Goal: Task Accomplishment & Management: Complete application form

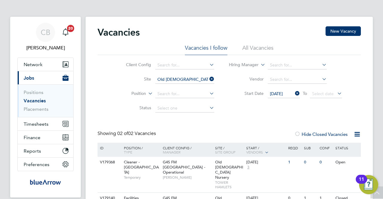
scroll to position [31, 0]
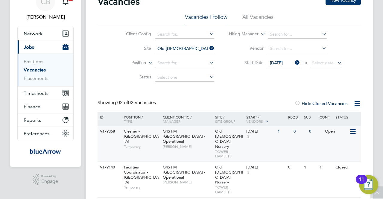
click at [153, 144] on span "Temporary" at bounding box center [142, 146] width 36 height 5
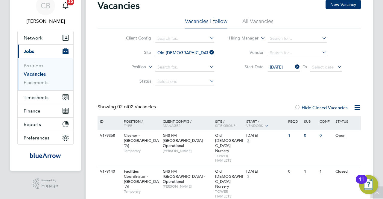
scroll to position [0, 0]
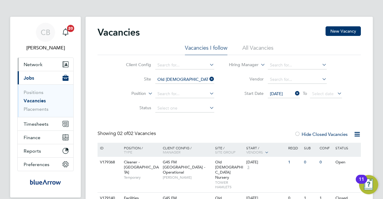
click at [35, 64] on span "Network" at bounding box center [33, 65] width 19 height 6
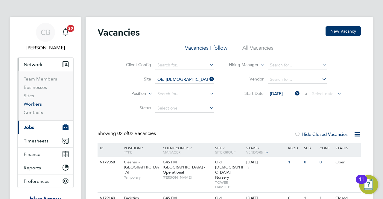
click at [30, 103] on link "Workers" at bounding box center [33, 104] width 18 height 6
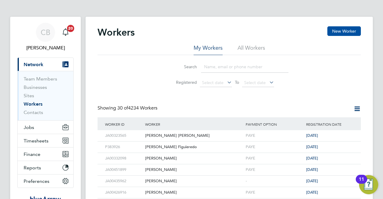
click at [351, 29] on button "New Worker" at bounding box center [345, 31] width 34 height 10
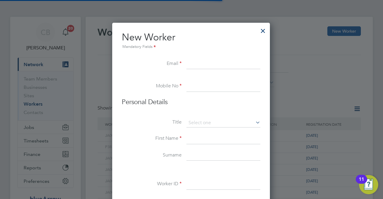
scroll to position [507, 158]
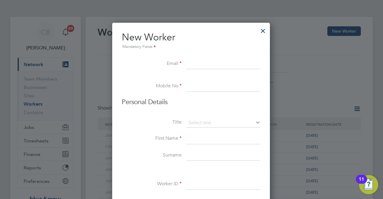
click at [190, 61] on input at bounding box center [224, 64] width 74 height 11
paste input "ossyejionye6@gmail.com"
click at [192, 65] on input "ossyejionye6@gmail.com" at bounding box center [224, 64] width 74 height 11
type input "o12ssyejionye6@gmail.com"
click at [200, 81] on input at bounding box center [224, 86] width 74 height 11
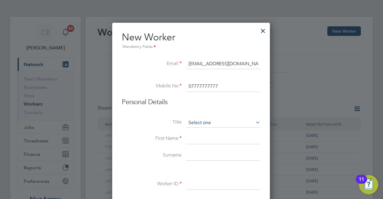
type input "07777777777"
click at [231, 123] on input at bounding box center [224, 123] width 74 height 9
click at [203, 132] on li "Mr" at bounding box center [224, 131] width 74 height 8
type input "Mr"
click at [196, 137] on input at bounding box center [224, 139] width 74 height 11
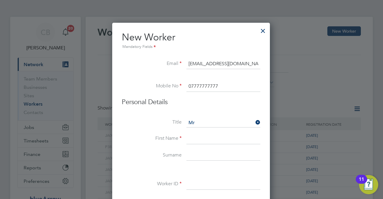
paste input "[PERSON_NAME]"
drag, startPoint x: 232, startPoint y: 139, endPoint x: 207, endPoint y: 137, distance: 24.6
click at [207, 137] on input "[PERSON_NAME]" at bounding box center [224, 139] width 74 height 11
type input "Michael"
click at [209, 154] on input at bounding box center [224, 155] width 74 height 11
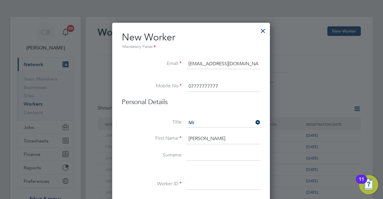
paste input "Ejionye"
type input "Ejionye"
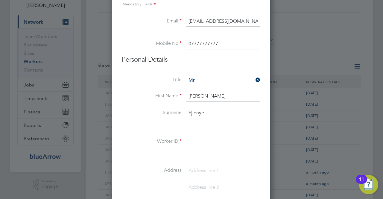
scroll to position [60, 0]
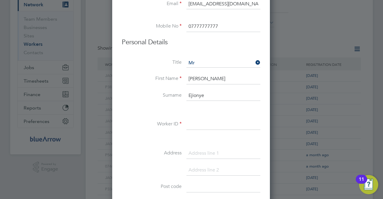
click at [193, 123] on input at bounding box center [224, 124] width 74 height 11
paste input "JA00445460"
type input "JA00445460"
click at [198, 154] on input at bounding box center [224, 153] width 74 height 11
paste input "Flat 15, Martock Court, Consort Road"
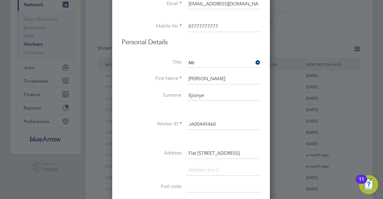
scroll to position [120, 0]
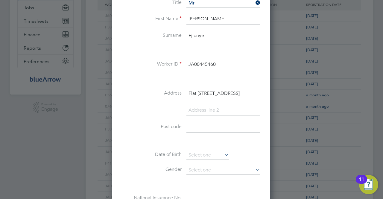
type input "Flat 15, Martock Court, Consort Road"
click at [202, 128] on input at bounding box center [224, 127] width 74 height 11
type input "SE15 2PL"
click at [194, 152] on input at bounding box center [208, 155] width 43 height 9
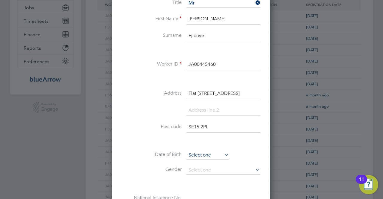
scroll to position [180, 0]
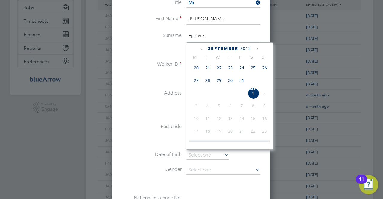
click at [247, 49] on span "2012" at bounding box center [245, 48] width 11 height 5
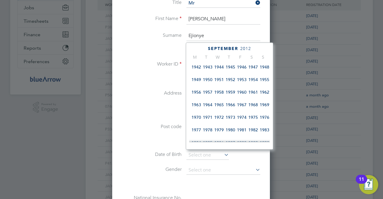
scroll to position [67, 0]
click at [219, 106] on span "1965" at bounding box center [218, 104] width 11 height 11
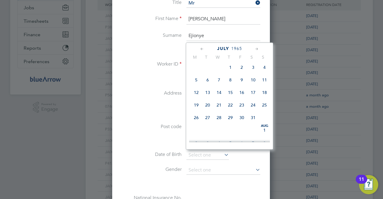
click at [256, 48] on icon at bounding box center [257, 49] width 6 height 7
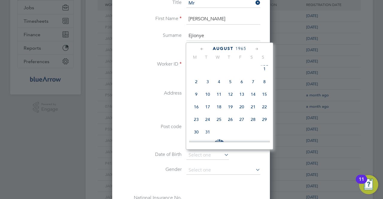
click at [256, 48] on icon at bounding box center [257, 49] width 6 height 7
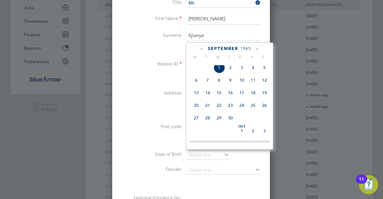
click at [256, 48] on icon at bounding box center [257, 49] width 6 height 7
click at [266, 84] on span "10" at bounding box center [264, 79] width 11 height 11
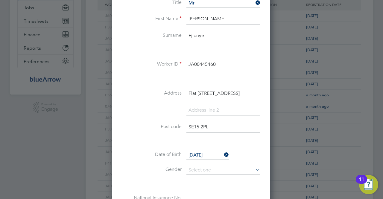
scroll to position [193, 0]
click at [202, 152] on input "10 Oct 1965" at bounding box center [208, 155] width 43 height 9
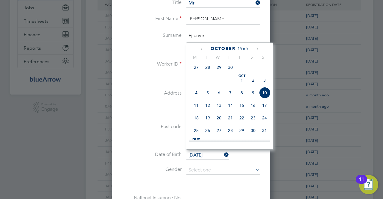
click at [205, 49] on div "October 1965" at bounding box center [229, 49] width 81 height 6
click at [204, 49] on icon at bounding box center [202, 49] width 6 height 7
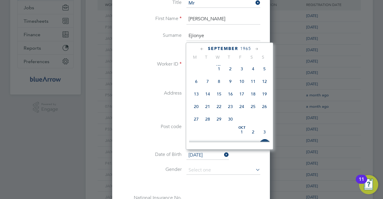
click at [198, 52] on div "September 1965 M T W T F S S Jul 1 2 3 4 5 6 7 8 9 10 11 12 13 14 15 16 17 18 1…" at bounding box center [229, 96] width 87 height 107
click at [202, 49] on icon at bounding box center [202, 49] width 6 height 7
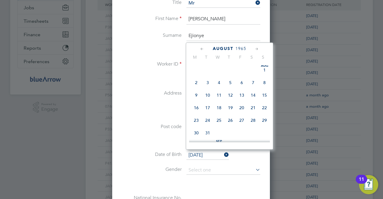
click at [202, 49] on icon at bounding box center [202, 49] width 6 height 7
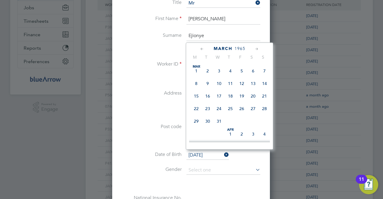
click at [202, 49] on icon at bounding box center [202, 49] width 6 height 7
click at [265, 85] on span "10" at bounding box center [264, 83] width 11 height 11
type input "10 Jan 1965"
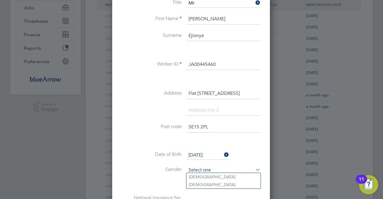
click at [216, 168] on input at bounding box center [224, 170] width 74 height 9
click at [207, 177] on li "Male" at bounding box center [224, 177] width 74 height 8
type input "Male"
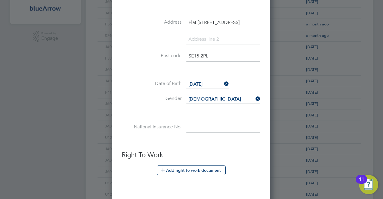
scroll to position [210, 0]
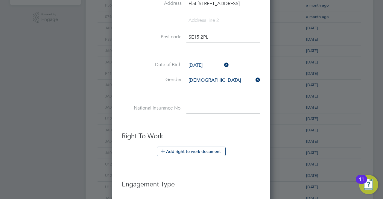
click at [196, 106] on input at bounding box center [224, 108] width 74 height 11
paste input "SK604275D"
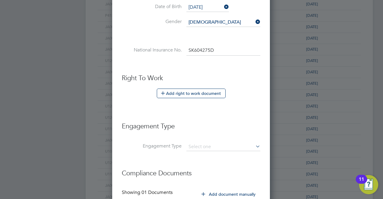
scroll to position [269, 0]
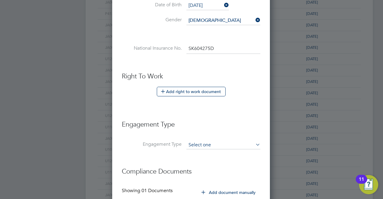
type input "SK 60 42 75 D"
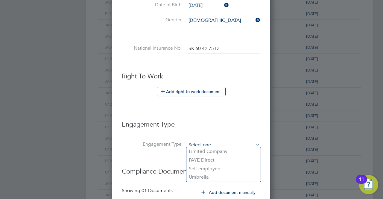
click at [226, 145] on input at bounding box center [224, 145] width 74 height 8
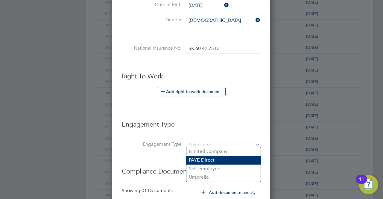
click at [212, 162] on li "PAYE Direct" at bounding box center [224, 160] width 74 height 9
type input "PAYE Direct"
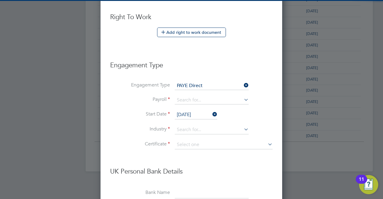
scroll to position [329, 0]
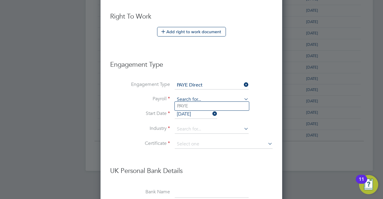
click at [208, 98] on input at bounding box center [212, 100] width 74 height 8
click at [184, 106] on li "PAYE" at bounding box center [212, 106] width 74 height 9
type input "PAYE"
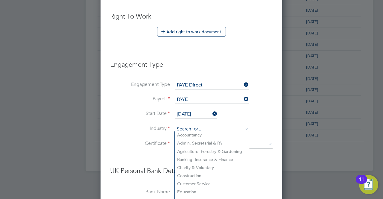
click at [195, 125] on input at bounding box center [212, 129] width 74 height 9
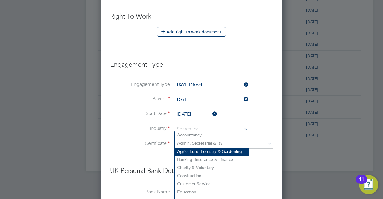
scroll to position [359, 0]
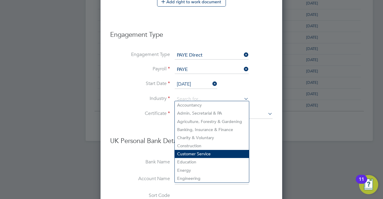
click at [193, 155] on li "Customer Service" at bounding box center [212, 154] width 74 height 8
type input "Customer Service"
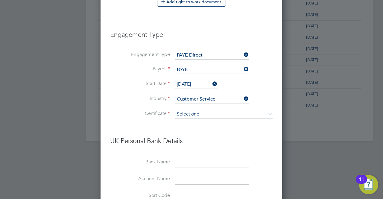
click at [196, 110] on input at bounding box center [224, 114] width 98 height 9
click at [196, 133] on li "Don't know" at bounding box center [224, 136] width 98 height 8
type input "Don't know"
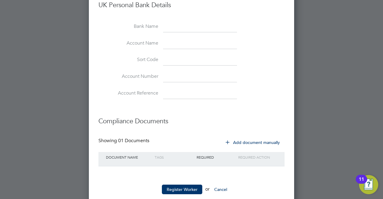
scroll to position [534, 0]
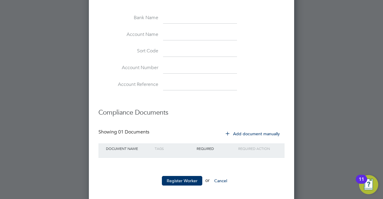
click at [227, 131] on icon at bounding box center [227, 133] width 4 height 4
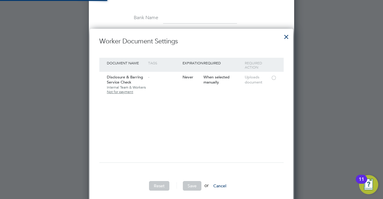
scroll to position [180, 203]
click at [272, 79] on div at bounding box center [274, 77] width 6 height 4
click at [193, 188] on button "Save" at bounding box center [192, 186] width 19 height 10
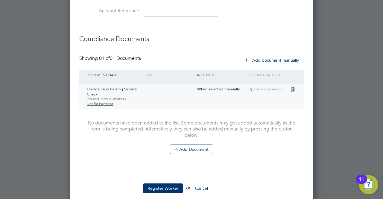
scroll to position [615, 0]
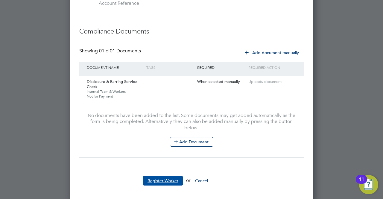
click at [165, 177] on button "Register Worker" at bounding box center [163, 181] width 40 height 10
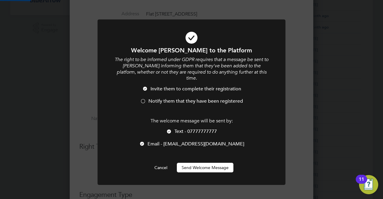
scroll to position [0, 0]
click at [142, 99] on div at bounding box center [143, 102] width 6 height 6
click at [170, 129] on div at bounding box center [169, 132] width 6 height 6
click at [201, 163] on button "Send Welcome Message" at bounding box center [205, 168] width 57 height 10
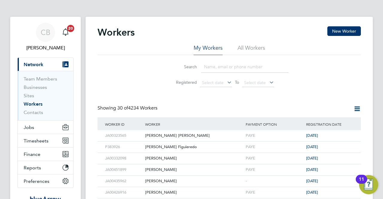
click at [235, 69] on input at bounding box center [244, 67] width 87 height 12
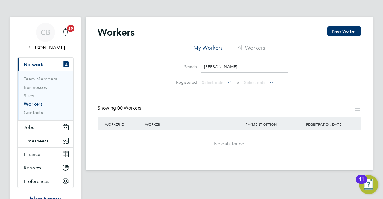
click at [228, 69] on input "michael e" at bounding box center [244, 67] width 87 height 12
drag, startPoint x: 227, startPoint y: 69, endPoint x: 201, endPoint y: 68, distance: 25.5
click at [201, 68] on input "michael e" at bounding box center [244, 67] width 87 height 12
paste input "Ejiony"
type input "Ejionye"
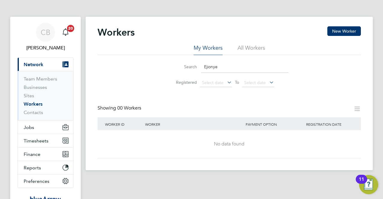
click at [204, 95] on div "Workers New Worker My Workers All Workers Search Ejionye Registered Select date…" at bounding box center [229, 92] width 263 height 132
click at [221, 67] on input "Ejionye" at bounding box center [244, 67] width 87 height 12
click at [251, 47] on li "All Workers" at bounding box center [252, 49] width 28 height 11
click at [226, 66] on input "Ejionye" at bounding box center [244, 67] width 87 height 12
click at [36, 67] on span "Network" at bounding box center [34, 65] width 20 height 6
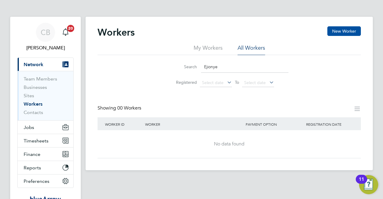
click at [347, 30] on button "New Worker" at bounding box center [345, 31] width 34 height 10
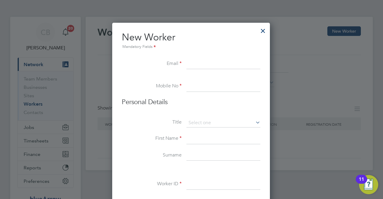
click at [196, 64] on input at bounding box center [224, 64] width 74 height 11
paste input "ossyejionye6@gmail.com"
click at [191, 64] on input "ossyejionye6@gmail.com" at bounding box center [224, 64] width 74 height 11
type input "o1234ssyejionye6@gmail.com"
click at [187, 86] on input at bounding box center [224, 86] width 74 height 11
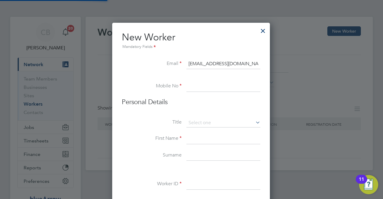
type input "07777777777"
click at [228, 121] on input at bounding box center [224, 123] width 74 height 9
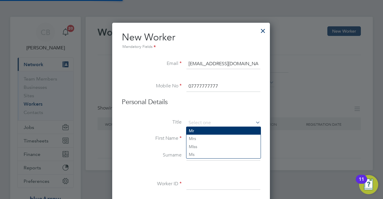
click at [211, 130] on li "Mr" at bounding box center [224, 131] width 74 height 8
type input "Mr"
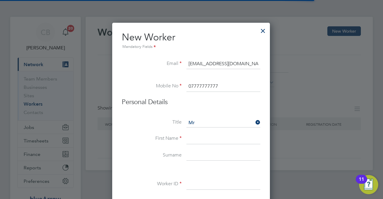
click at [205, 134] on input at bounding box center [224, 139] width 74 height 11
paste input "[PERSON_NAME]"
drag, startPoint x: 230, startPoint y: 138, endPoint x: 208, endPoint y: 137, distance: 22.2
click at [208, 137] on input "[PERSON_NAME]" at bounding box center [224, 139] width 74 height 11
type input "Michael"
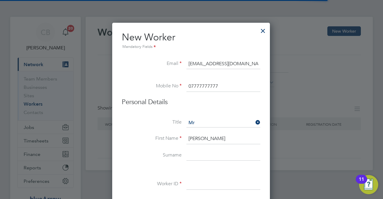
click at [206, 154] on input at bounding box center [224, 155] width 74 height 11
paste input "Ejionye"
type input "Ejionye"
click at [191, 181] on input at bounding box center [224, 184] width 74 height 11
paste input "JA00445460"
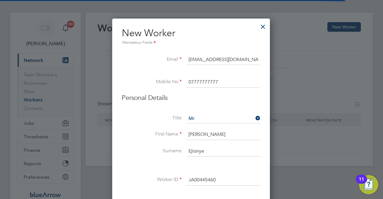
scroll to position [120, 0]
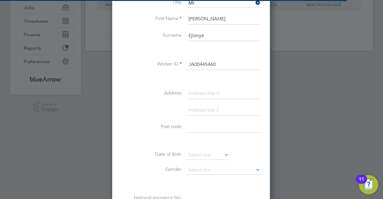
type input "JA00445460"
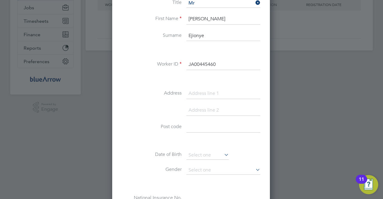
click at [195, 127] on input at bounding box center [224, 127] width 74 height 11
type input "SE15 2PL"
click at [202, 91] on input at bounding box center [224, 93] width 74 height 11
paste input "Flat 15, Martock Court, Consort Road"
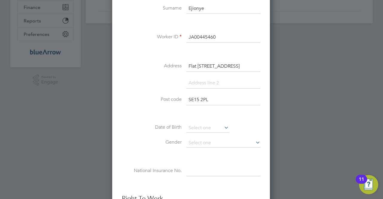
scroll to position [180, 0]
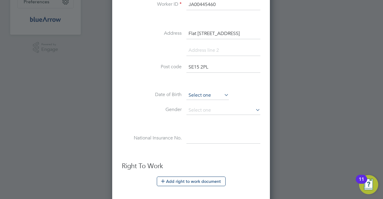
type input "Flat 15, Martock Court, Consort Road"
click at [209, 93] on input at bounding box center [208, 95] width 43 height 9
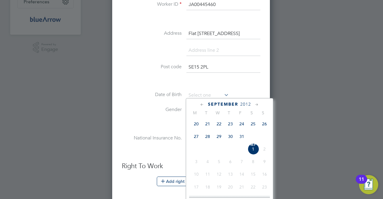
click at [250, 104] on span "2012" at bounding box center [245, 104] width 11 height 5
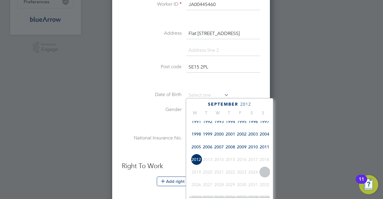
click at [247, 99] on div "September 2012 M T W T F S S 1907 1908 1909 1910 1911 1912 1913 1914 1915 1916 …" at bounding box center [229, 151] width 87 height 107
click at [247, 103] on span "2012" at bounding box center [245, 104] width 11 height 5
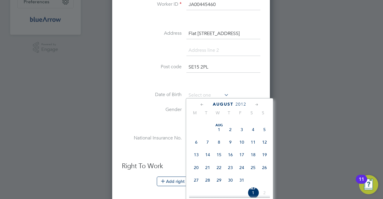
scroll to position [127, 0]
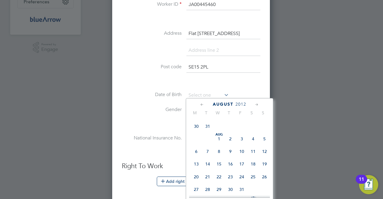
click at [239, 107] on div "August 2012" at bounding box center [229, 104] width 81 height 6
click at [241, 103] on span "2012" at bounding box center [241, 104] width 11 height 5
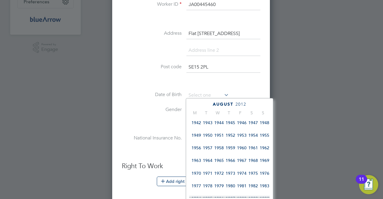
scroll to position [67, 0]
click at [219, 162] on span "1965" at bounding box center [218, 160] width 11 height 11
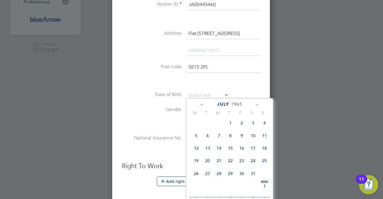
click at [256, 105] on icon at bounding box center [257, 104] width 6 height 7
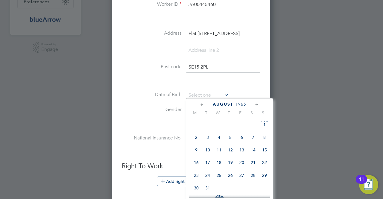
click at [256, 105] on icon at bounding box center [257, 104] width 6 height 7
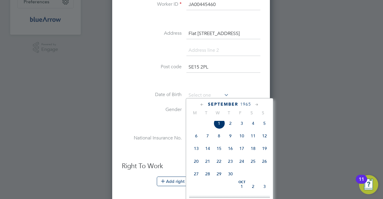
click at [256, 105] on icon at bounding box center [257, 104] width 6 height 7
click at [241, 128] on span "Oct 1" at bounding box center [241, 122] width 11 height 11
type input "01 Oct 1965"
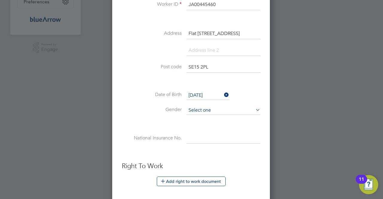
click at [211, 110] on input at bounding box center [224, 110] width 74 height 9
click at [207, 109] on input at bounding box center [224, 110] width 74 height 9
click at [199, 117] on li "Male" at bounding box center [224, 117] width 74 height 8
type input "Male"
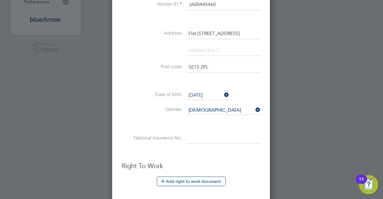
click at [198, 135] on input at bounding box center [224, 138] width 74 height 11
paste input "JA00445460"
type input "JA00445460"
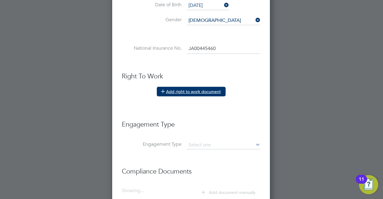
click at [199, 90] on button "Add right to work document" at bounding box center [191, 92] width 69 height 10
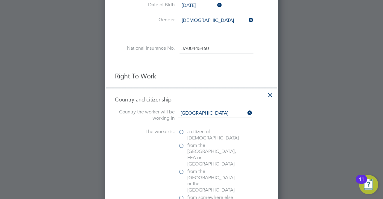
click at [199, 90] on li "Country and citizenship Country the worker will be working in United Kingdom Th…" at bounding box center [191, 149] width 171 height 125
click at [266, 97] on icon at bounding box center [270, 93] width 11 height 11
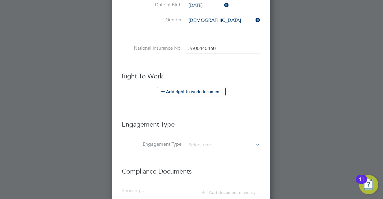
scroll to position [330, 0]
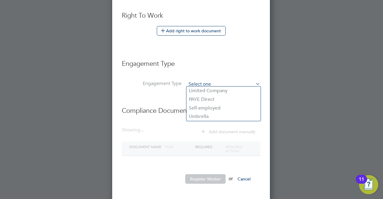
click at [226, 83] on input at bounding box center [224, 84] width 74 height 8
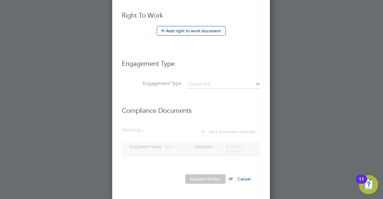
click at [205, 99] on li "PAYE Direct" at bounding box center [224, 99] width 74 height 9
type input "PAYE Direct"
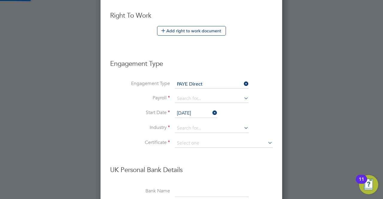
scroll to position [681, 182]
click at [205, 95] on input at bounding box center [212, 99] width 74 height 8
click at [183, 104] on li "PAYE" at bounding box center [212, 105] width 74 height 9
type input "PAYE"
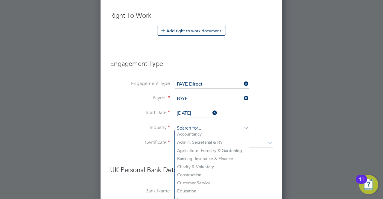
click at [204, 124] on input at bounding box center [212, 128] width 74 height 9
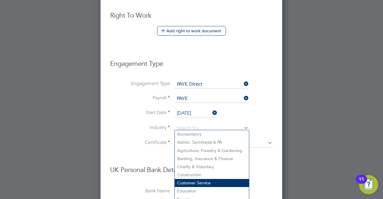
click at [199, 180] on li "Customer Service" at bounding box center [212, 183] width 74 height 8
type input "Customer Service"
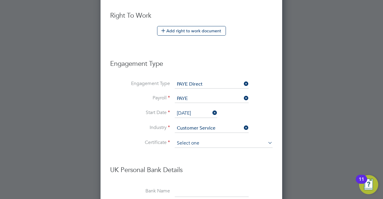
click at [206, 143] on input at bounding box center [224, 143] width 98 height 9
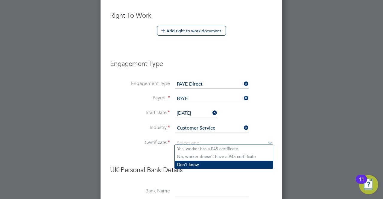
click at [195, 166] on li "Don't know" at bounding box center [224, 165] width 98 height 8
type input "Don't know"
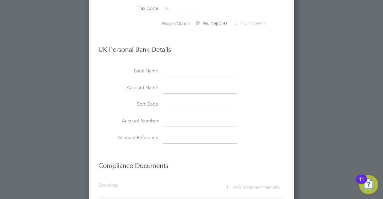
scroll to position [534, 0]
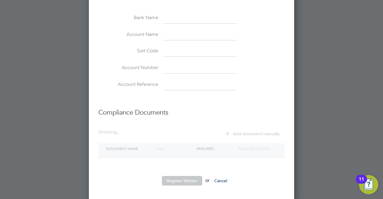
click at [227, 132] on icon at bounding box center [227, 133] width 4 height 4
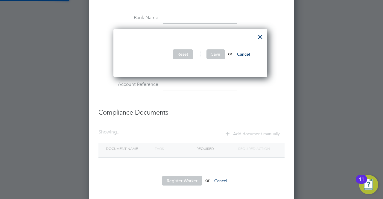
scroll to position [49, 156]
click at [265, 35] on div at bounding box center [260, 35] width 11 height 11
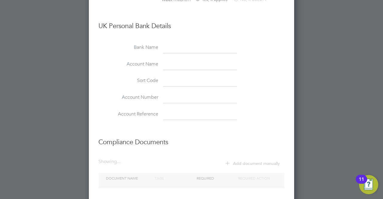
scroll to position [534, 0]
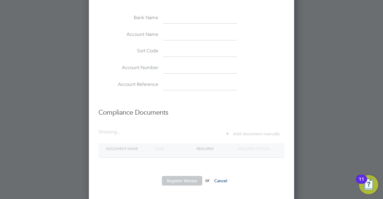
click at [229, 131] on icon at bounding box center [227, 133] width 4 height 4
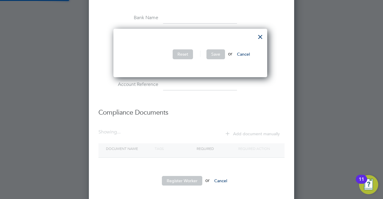
scroll to position [49, 156]
click at [231, 113] on li "Compliance Documents" at bounding box center [192, 115] width 186 height 27
click at [260, 36] on div at bounding box center [260, 35] width 11 height 11
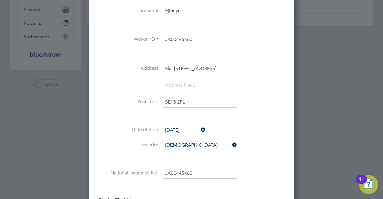
scroll to position [0, 0]
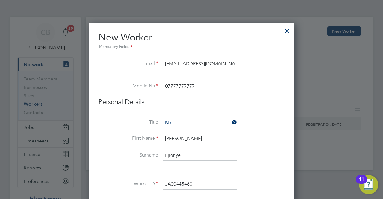
click at [196, 84] on input "07777777777" at bounding box center [200, 86] width 74 height 11
type input "07777777779"
click at [208, 119] on input at bounding box center [200, 123] width 74 height 9
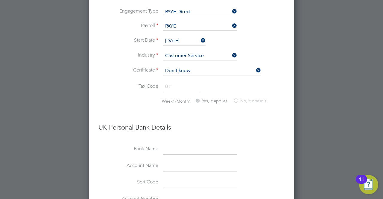
scroll to position [534, 0]
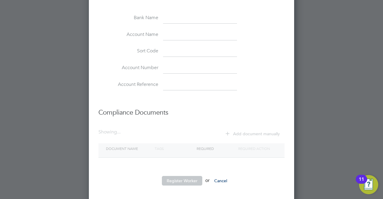
click at [210, 102] on h3 "Compliance Documents" at bounding box center [192, 109] width 186 height 15
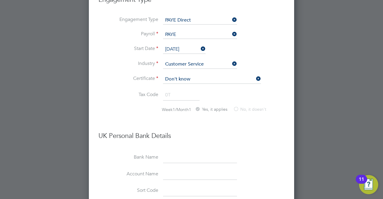
scroll to position [0, 0]
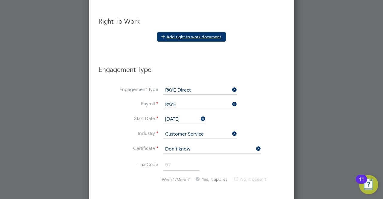
click at [200, 35] on button "Add right to work document" at bounding box center [191, 37] width 69 height 10
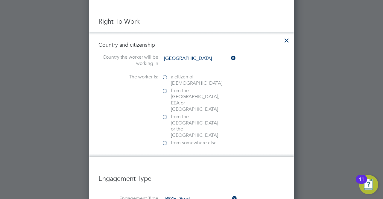
click at [166, 140] on label "from somewhere else" at bounding box center [192, 143] width 60 height 6
click at [0, 0] on input "from somewhere else" at bounding box center [0, 0] width 0 height 0
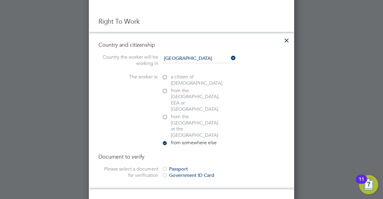
click at [166, 166] on div at bounding box center [165, 169] width 6 height 6
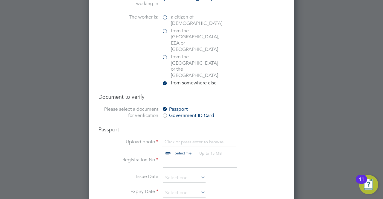
click at [178, 139] on input "file" at bounding box center [189, 148] width 94 height 18
type input "C:\fakepath\OSSY IP.pdf"
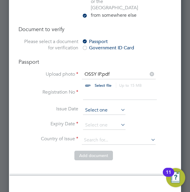
scroll to position [180, 0]
click at [113, 106] on input at bounding box center [104, 110] width 43 height 9
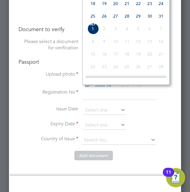
click at [150, 121] on li "Expiry Date" at bounding box center [95, 128] width 153 height 15
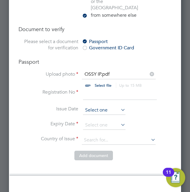
click at [106, 106] on input at bounding box center [104, 110] width 43 height 9
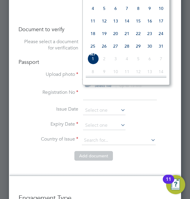
scroll to position [594, 0]
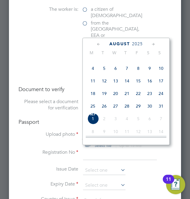
click at [140, 42] on span "2025" at bounding box center [137, 43] width 11 height 5
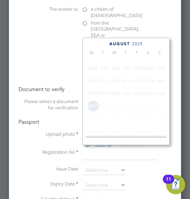
scroll to position [157, 0]
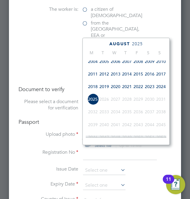
click at [164, 87] on span "2024" at bounding box center [161, 86] width 11 height 11
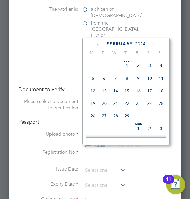
scroll to position [154, 0]
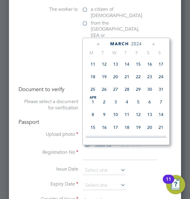
click at [160, 80] on span "24" at bounding box center [161, 76] width 11 height 11
type input "24 Mar 2024"
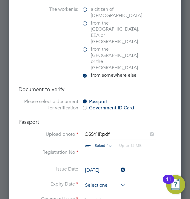
click at [101, 181] on input at bounding box center [104, 185] width 43 height 9
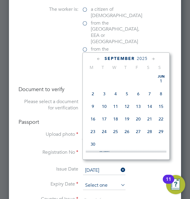
scroll to position [180, 0]
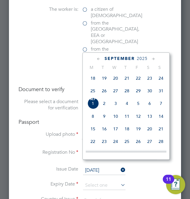
click at [140, 57] on span "2025" at bounding box center [142, 58] width 11 height 5
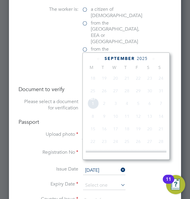
scroll to position [157, 0]
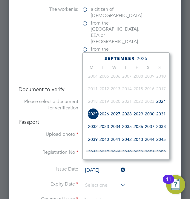
click at [138, 114] on span "2029" at bounding box center [138, 113] width 11 height 11
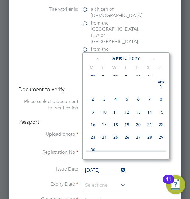
scroll to position [124, 0]
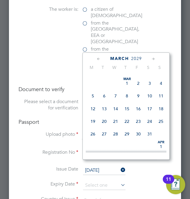
click at [105, 124] on span "20" at bounding box center [104, 121] width 11 height 11
type input "20 Mar 2029"
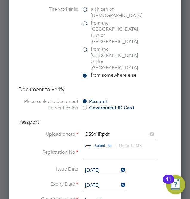
click at [125, 196] on input at bounding box center [119, 200] width 74 height 9
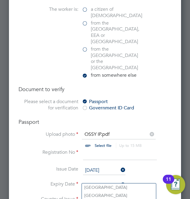
scroll to position [684, 0]
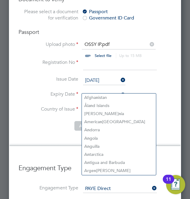
type input "n"
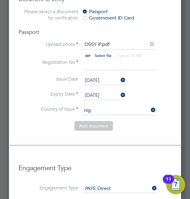
click at [102, 103] on li "Nig eria" at bounding box center [119, 105] width 74 height 8
type input "Nigeria"
click at [97, 121] on button "Add document" at bounding box center [94, 126] width 39 height 10
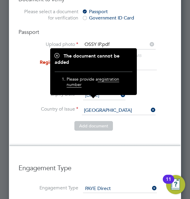
click at [155, 76] on li "Issue Date 24 Mar 2024" at bounding box center [95, 83] width 153 height 15
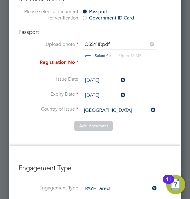
click at [117, 59] on input at bounding box center [120, 64] width 74 height 11
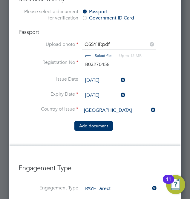
type input "B03270458"
click at [92, 121] on button "Add document" at bounding box center [94, 126] width 39 height 10
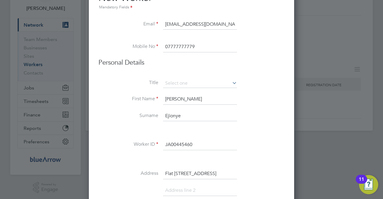
scroll to position [37, 0]
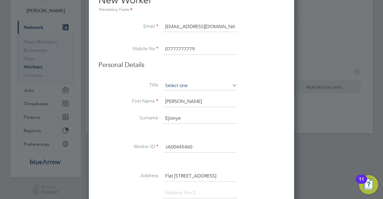
click at [214, 84] on input at bounding box center [200, 85] width 74 height 9
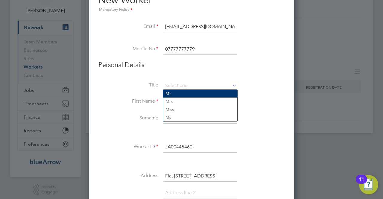
click at [198, 93] on li "Mr" at bounding box center [200, 94] width 74 height 8
type input "Mr"
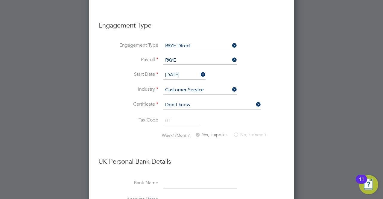
scroll to position [576, 0]
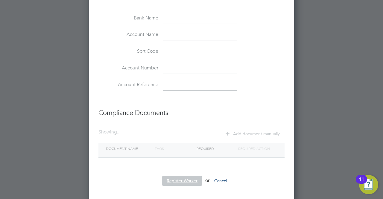
click at [178, 181] on button "Register Worker" at bounding box center [182, 181] width 40 height 10
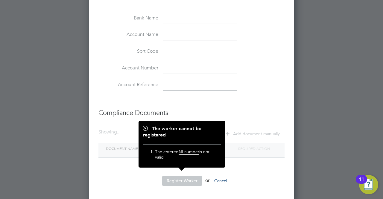
click at [241, 104] on h3 "Compliance Documents" at bounding box center [192, 110] width 186 height 15
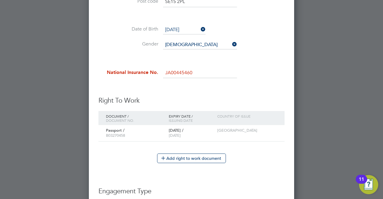
scroll to position [187, 0]
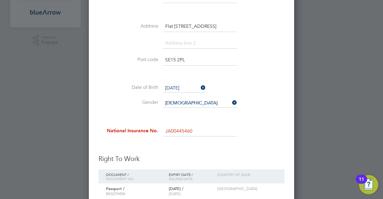
drag, startPoint x: 197, startPoint y: 130, endPoint x: 138, endPoint y: 126, distance: 58.8
click at [138, 126] on li "National Insurance No. JA00445460" at bounding box center [192, 134] width 186 height 17
paste input "SK604275D"
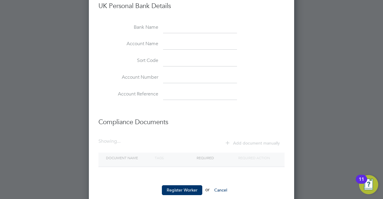
scroll to position [576, 0]
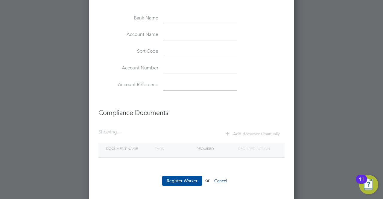
type input "SK 60 42 75 D"
click at [178, 178] on button "Register Worker" at bounding box center [182, 181] width 40 height 10
click at [272, 176] on div "Worker ID not Unique The entered Worker ID is already assigned to another worke…" at bounding box center [191, 99] width 383 height 199
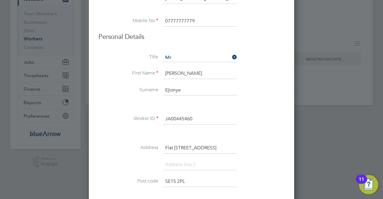
scroll to position [37, 0]
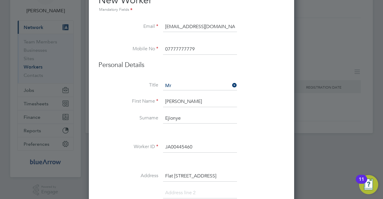
click at [197, 146] on input "JA00445460" at bounding box center [200, 147] width 74 height 11
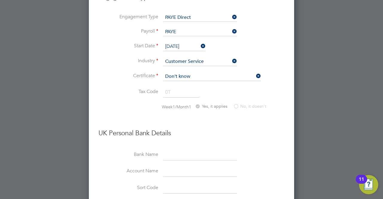
scroll to position [576, 0]
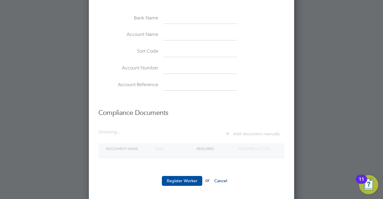
type input "JA00445461"
click at [176, 176] on button "Register Worker" at bounding box center [182, 181] width 40 height 10
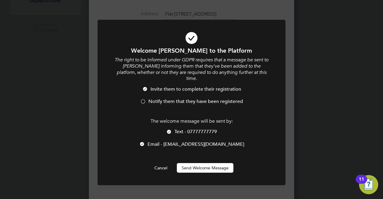
click at [203, 163] on button "Send Welcome Message" at bounding box center [205, 168] width 57 height 10
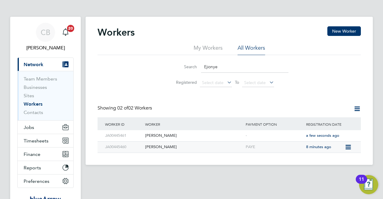
click at [349, 148] on icon at bounding box center [348, 147] width 6 height 7
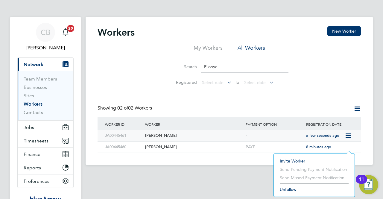
click at [163, 136] on div "[PERSON_NAME]" at bounding box center [194, 135] width 101 height 11
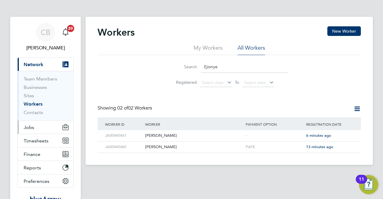
click at [31, 124] on button "Jobs" at bounding box center [46, 127] width 56 height 13
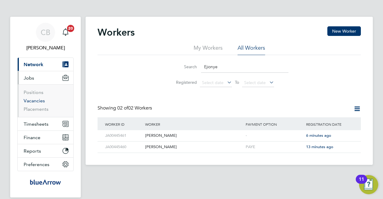
click at [38, 101] on link "Vacancies" at bounding box center [34, 101] width 21 height 6
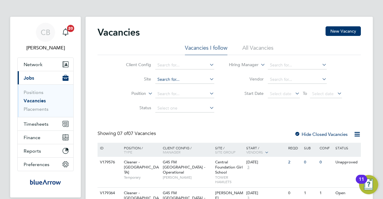
click at [174, 76] on input at bounding box center [184, 79] width 59 height 8
click at [189, 88] on li "Old For d Primary School" at bounding box center [188, 88] width 67 height 8
type input "[GEOGRAPHIC_DATA]"
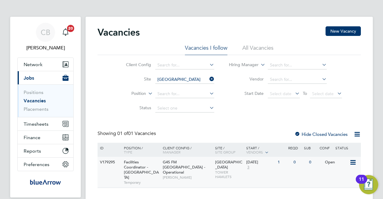
click at [215, 167] on span "[GEOGRAPHIC_DATA]" at bounding box center [228, 165] width 27 height 10
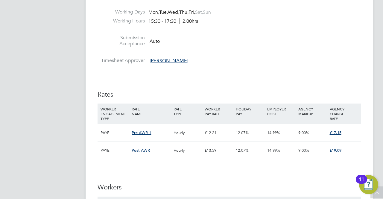
scroll to position [509, 0]
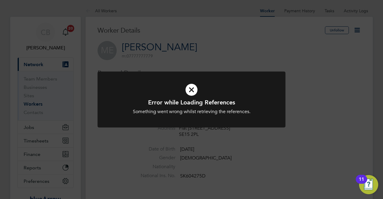
click at [284, 67] on div "Error while Loading References Something went wrong whilst retrieving the refer…" at bounding box center [191, 99] width 383 height 199
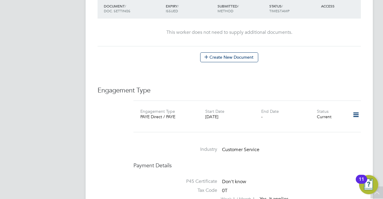
scroll to position [150, 0]
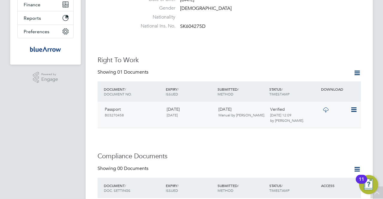
click at [352, 111] on icon at bounding box center [354, 109] width 6 height 7
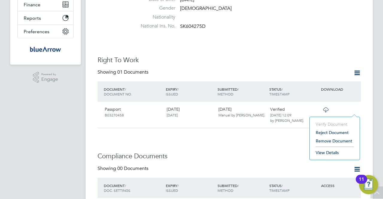
click at [207, 160] on h3 "Compliance Documents" at bounding box center [229, 156] width 263 height 9
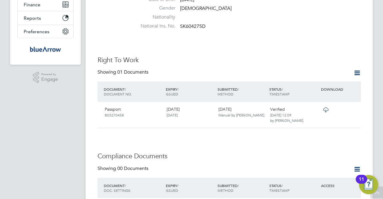
click at [358, 72] on icon at bounding box center [357, 72] width 7 height 7
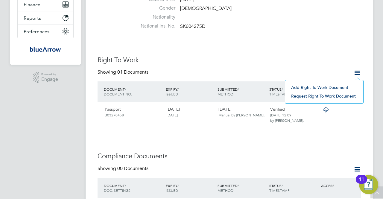
click at [310, 87] on li "Add Right To Work Document" at bounding box center [324, 87] width 72 height 8
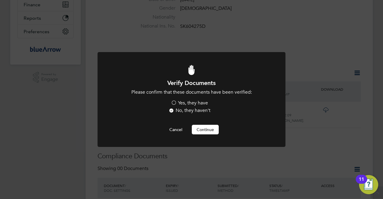
scroll to position [0, 0]
click at [174, 103] on label "Yes, they have" at bounding box center [189, 103] width 37 height 6
click at [0, 0] on input "Yes, they have" at bounding box center [0, 0] width 0 height 0
click at [203, 131] on button "Continue" at bounding box center [205, 130] width 27 height 10
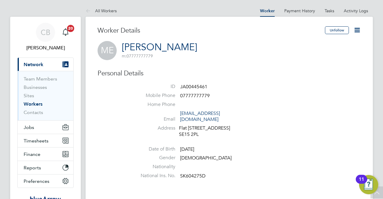
scroll to position [150, 0]
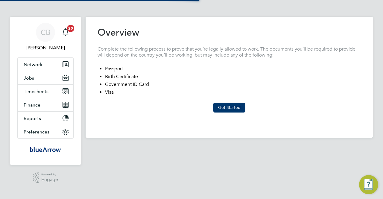
type input "United Kingdom"
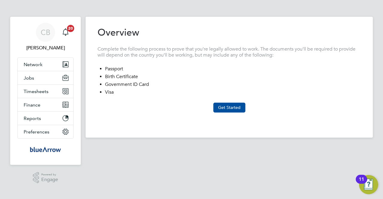
click at [234, 108] on button "Get Started" at bounding box center [229, 108] width 32 height 10
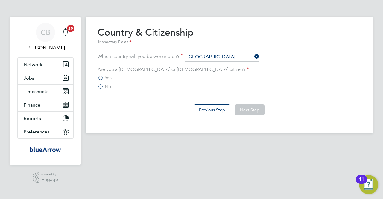
click at [99, 86] on label "No" at bounding box center [104, 87] width 13 height 6
click at [0, 0] on input "No" at bounding box center [0, 0] width 0 height 0
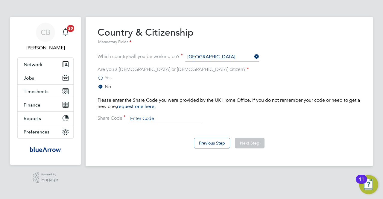
click at [141, 117] on input at bounding box center [165, 118] width 74 height 9
paste input "WKC5X36HY"
type input "WKC5X36HY"
click at [252, 143] on button "Next Step" at bounding box center [250, 143] width 30 height 11
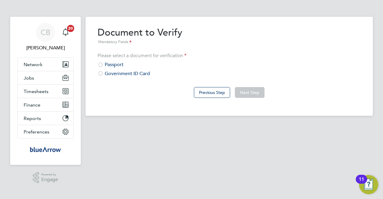
click at [100, 64] on div at bounding box center [101, 65] width 6 height 6
click at [241, 93] on button "Next Step" at bounding box center [250, 92] width 30 height 11
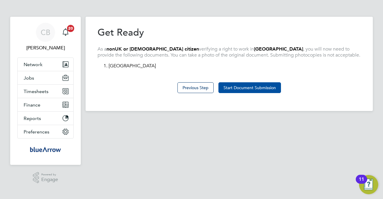
click at [253, 85] on button "Start Document Submission" at bounding box center [250, 87] width 63 height 11
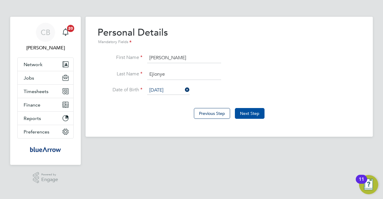
click at [247, 112] on button "Next Step" at bounding box center [250, 113] width 30 height 11
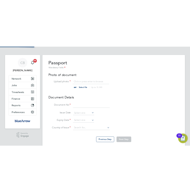
scroll to position [8, 74]
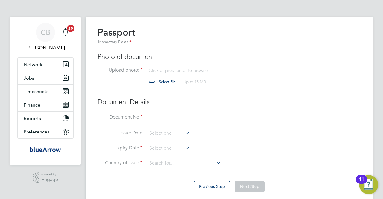
click at [162, 79] on input "file" at bounding box center [173, 76] width 94 height 18
type input "C:\fakepath\OSSY IP.pdf"
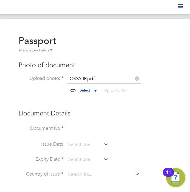
click at [79, 134] on input at bounding box center [104, 129] width 72 height 11
type input "B03270456"
click at [103, 143] on icon at bounding box center [103, 144] width 0 height 8
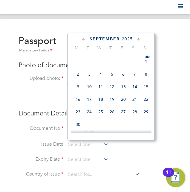
scroll to position [180, 0]
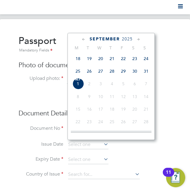
click at [138, 40] on icon at bounding box center [139, 39] width 6 height 7
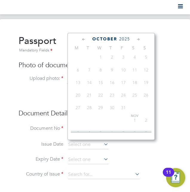
click at [125, 37] on span "2025" at bounding box center [124, 39] width 11 height 5
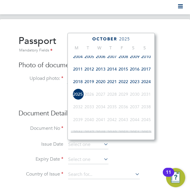
click at [146, 84] on span "2024" at bounding box center [146, 81] width 11 height 11
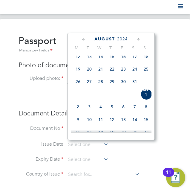
click at [85, 40] on icon at bounding box center [84, 39] width 6 height 7
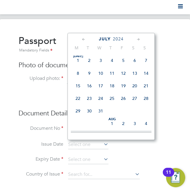
click at [85, 40] on icon at bounding box center [84, 39] width 6 height 7
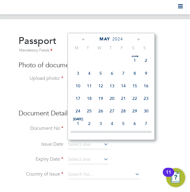
scroll to position [0, 0]
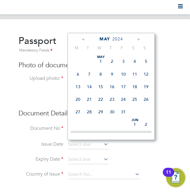
click at [85, 39] on icon at bounding box center [84, 39] width 6 height 7
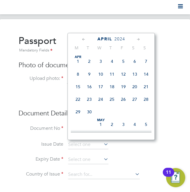
click at [85, 39] on icon at bounding box center [84, 39] width 6 height 7
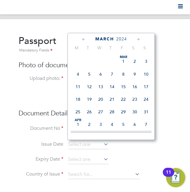
click at [117, 99] on span "21" at bounding box center [112, 99] width 11 height 11
type input "21 Mar 2024"
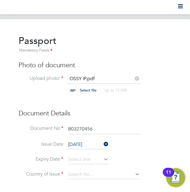
click at [103, 160] on icon at bounding box center [103, 159] width 0 height 8
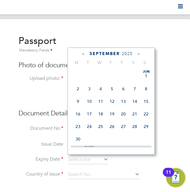
scroll to position [180, 0]
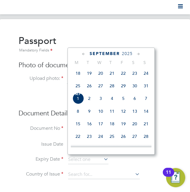
click at [128, 56] on div "September 2025" at bounding box center [111, 54] width 81 height 6
click at [131, 51] on div "September 2025 M T W T F S S Jun 1 2 3 4 5 6 7 8 9 10 11 12 13 14 15 16 17 18 1…" at bounding box center [111, 101] width 87 height 107
click at [129, 53] on span "2025" at bounding box center [127, 53] width 11 height 5
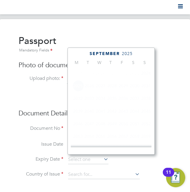
scroll to position [157, 0]
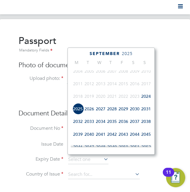
click at [128, 110] on span "2029" at bounding box center [123, 108] width 11 height 11
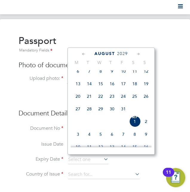
click at [83, 56] on icon at bounding box center [84, 54] width 6 height 7
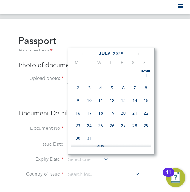
click at [84, 52] on icon at bounding box center [84, 54] width 6 height 7
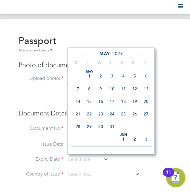
click at [84, 52] on icon at bounding box center [84, 54] width 6 height 7
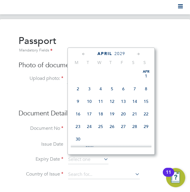
click at [84, 52] on icon at bounding box center [84, 54] width 6 height 7
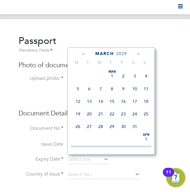
click at [89, 115] on span "20" at bounding box center [89, 113] width 11 height 11
type input "20 Mar 2029"
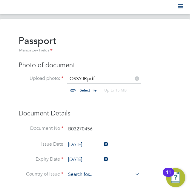
click at [101, 172] on input at bounding box center [104, 174] width 72 height 9
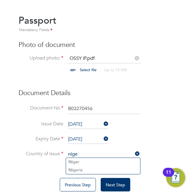
scroll to position [30, 0]
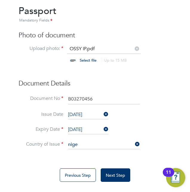
click at [93, 159] on li "Nige ria" at bounding box center [103, 161] width 74 height 8
type input "Nigeria"
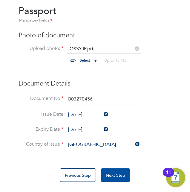
click at [119, 175] on button "Next Step" at bounding box center [116, 175] width 30 height 13
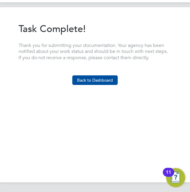
click at [94, 82] on button "Back to Dashboard" at bounding box center [95, 80] width 46 height 10
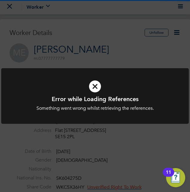
click at [143, 48] on div "Error while Loading References Something went wrong whilst retrieving the refer…" at bounding box center [95, 96] width 190 height 192
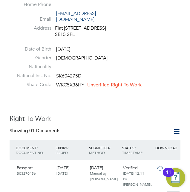
scroll to position [120, 0]
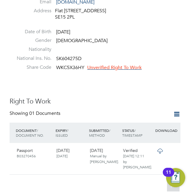
click at [126, 68] on span "Unverified Right To Work" at bounding box center [114, 68] width 54 height 6
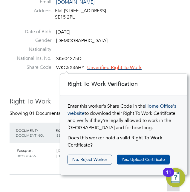
click at [137, 159] on button "Yes, Upload Certificate" at bounding box center [143, 160] width 53 height 10
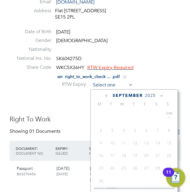
scroll to position [180, 0]
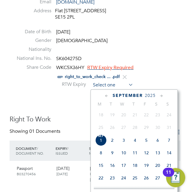
click at [114, 87] on input at bounding box center [112, 85] width 43 height 9
click at [150, 95] on span "2025" at bounding box center [150, 95] width 11 height 5
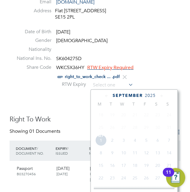
scroll to position [157, 0]
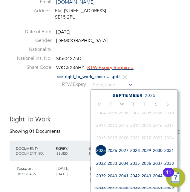
click at [124, 151] on span "2027" at bounding box center [123, 150] width 11 height 11
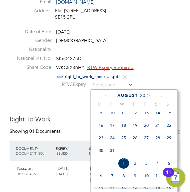
click at [108, 97] on icon at bounding box center [107, 96] width 6 height 7
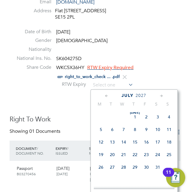
click at [108, 97] on icon at bounding box center [107, 96] width 6 height 7
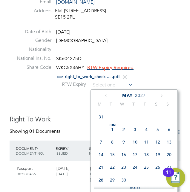
scroll to position [0, 0]
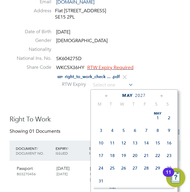
click at [108, 97] on icon at bounding box center [107, 96] width 6 height 7
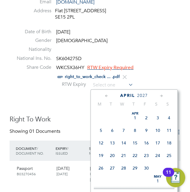
click at [159, 96] on icon at bounding box center [162, 96] width 6 height 7
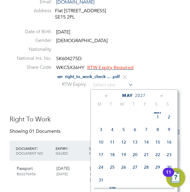
click at [113, 129] on span "4" at bounding box center [112, 129] width 11 height 11
type input "04 May 2027"
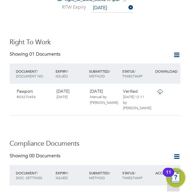
scroll to position [269, 0]
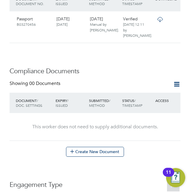
click at [178, 84] on icon at bounding box center [176, 84] width 7 height 7
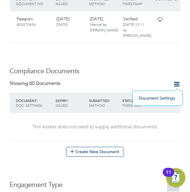
click at [171, 134] on div "This worker does not need to supply additional documents." at bounding box center [95, 127] width 168 height 28
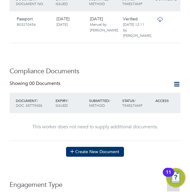
click at [93, 153] on button "Create New Document" at bounding box center [95, 152] width 58 height 10
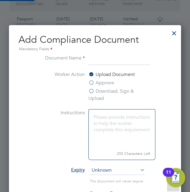
scroll to position [385, 172]
click at [115, 62] on input at bounding box center [120, 59] width 62 height 11
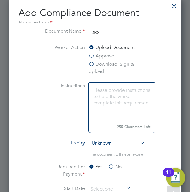
scroll to position [329, 0]
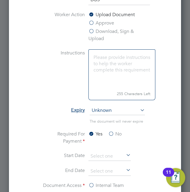
type input "DBS"
click at [134, 110] on span "Unknown" at bounding box center [117, 110] width 55 height 9
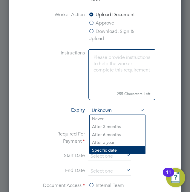
click at [119, 151] on li "Specific date" at bounding box center [118, 150] width 56 height 8
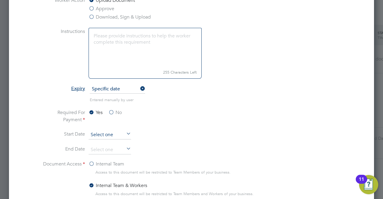
scroll to position [180, 0]
click at [118, 131] on input at bounding box center [110, 135] width 43 height 9
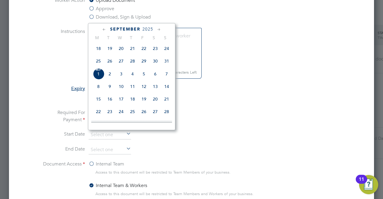
click at [104, 29] on icon at bounding box center [104, 29] width 6 height 7
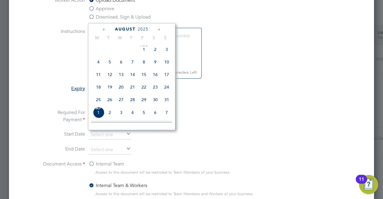
click at [104, 29] on icon at bounding box center [104, 29] width 6 height 7
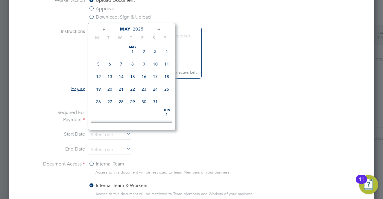
click at [160, 30] on icon at bounding box center [159, 29] width 6 height 7
click at [146, 103] on span "27" at bounding box center [143, 100] width 11 height 11
type input "27 Jun 2025"
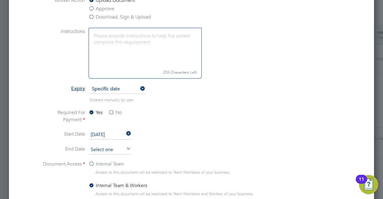
scroll to position [180, 0]
click at [123, 149] on input at bounding box center [110, 150] width 43 height 9
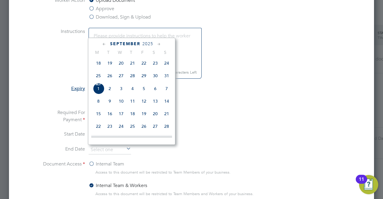
click at [148, 42] on span "2025" at bounding box center [148, 43] width 11 height 5
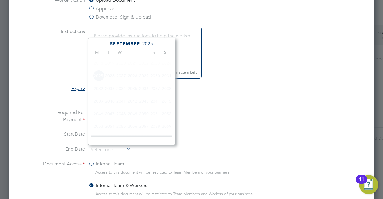
scroll to position [157, 0]
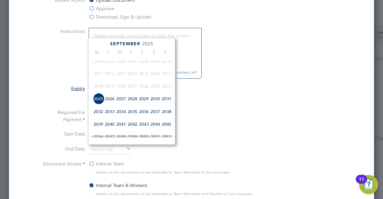
click at [125, 101] on span "2027" at bounding box center [121, 98] width 11 height 11
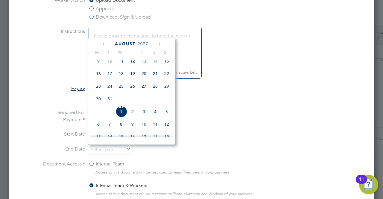
click at [104, 43] on icon at bounding box center [104, 44] width 6 height 7
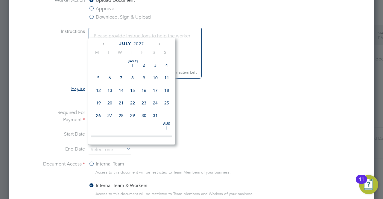
click at [104, 43] on icon at bounding box center [104, 44] width 6 height 7
click at [158, 44] on icon at bounding box center [159, 44] width 6 height 7
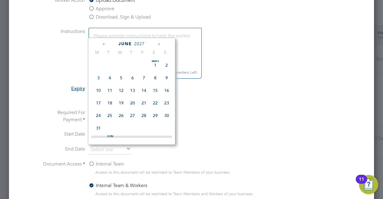
scroll to position [141, 0]
click at [157, 105] on span "26" at bounding box center [155, 101] width 11 height 11
type input "26 Jun 2027"
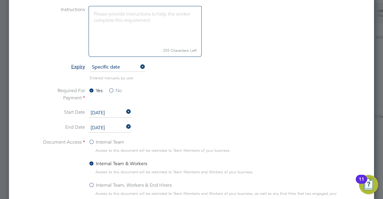
scroll to position [389, 0]
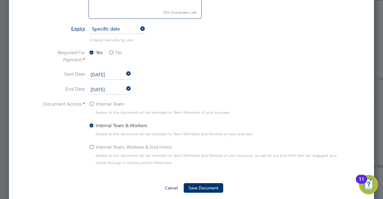
click at [90, 145] on label "Internal Team, Workers & End Hirers" at bounding box center [130, 147] width 83 height 7
click at [0, 0] on input "Internal Team, Workers & End Hirers" at bounding box center [0, 0] width 0 height 0
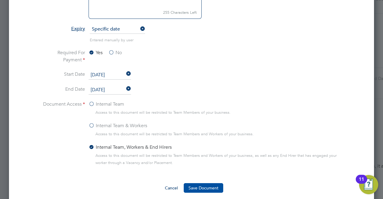
click at [205, 186] on button "Save Document" at bounding box center [204, 188] width 40 height 10
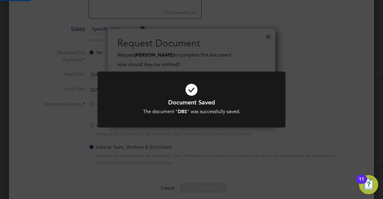
scroll to position [96, 168]
click at [252, 150] on div "Document Saved The document " DBS " was successfully saved. Cancel Okay" at bounding box center [191, 99] width 383 height 199
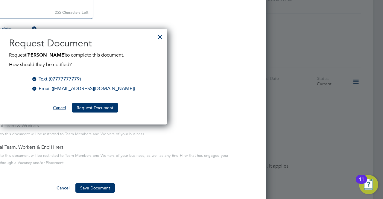
click at [64, 108] on button "Cancel" at bounding box center [59, 108] width 22 height 10
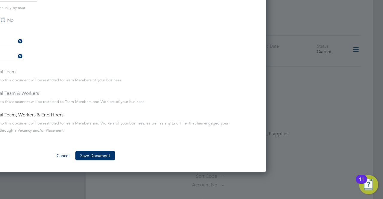
scroll to position [479, 0]
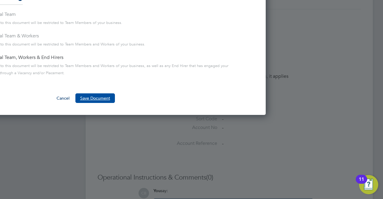
click at [89, 96] on button "Save Document" at bounding box center [95, 98] width 40 height 10
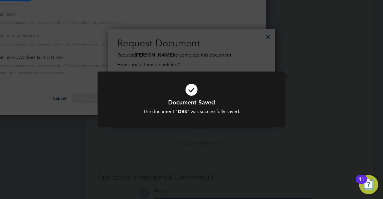
scroll to position [96, 168]
click at [204, 173] on div "Document Saved The document " DBS " was successfully saved. Cancel Okay" at bounding box center [191, 99] width 383 height 199
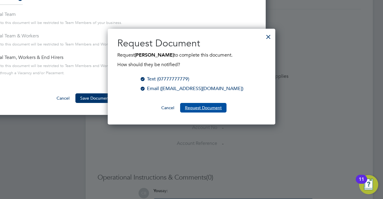
click at [214, 109] on button "Request Document" at bounding box center [203, 108] width 46 height 10
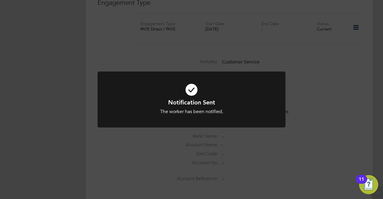
click at [316, 111] on div "Notification Sent The worker has been notified. Cancel Okay" at bounding box center [191, 99] width 383 height 199
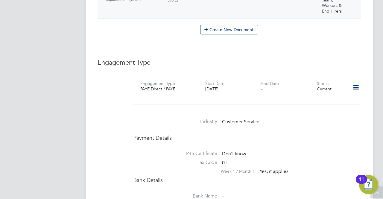
scroll to position [329, 0]
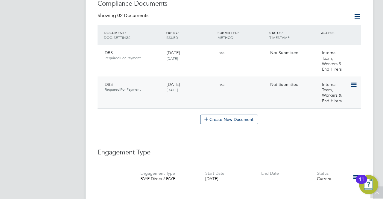
click at [357, 84] on icon at bounding box center [354, 84] width 6 height 7
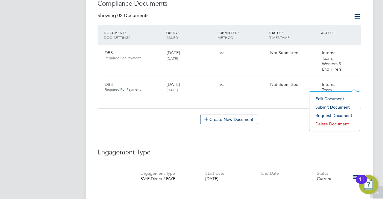
click at [334, 106] on li "Submit Document" at bounding box center [335, 107] width 44 height 8
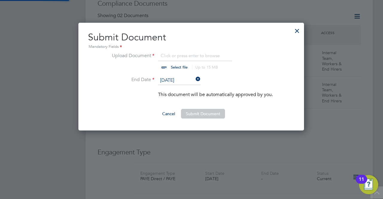
scroll to position [107, 226]
click at [168, 64] on input "file" at bounding box center [185, 61] width 94 height 18
type input "C:\fakepath\a3lQ5000002LTCLIA4_003Q500000PxZY2IAN_Michael DBS.docx"
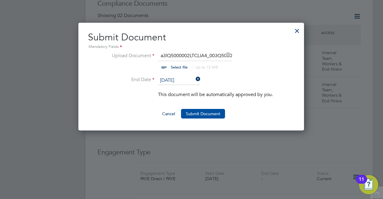
click at [198, 112] on button "Submit Document" at bounding box center [203, 114] width 44 height 10
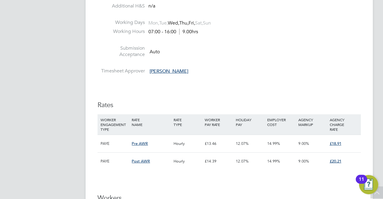
scroll to position [1407, 0]
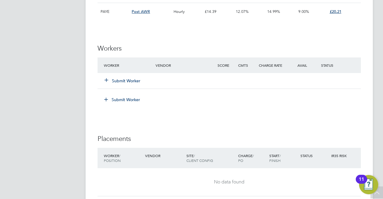
click at [108, 78] on icon at bounding box center [106, 80] width 4 height 4
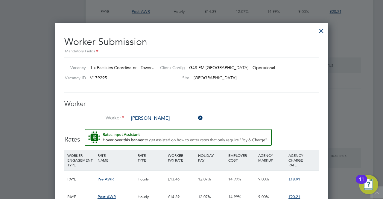
click at [189, 133] on li "Micha e l Ejionye (JA00445461)" at bounding box center [166, 135] width 74 height 8
type input "Michael Ejionye (JA00445461)"
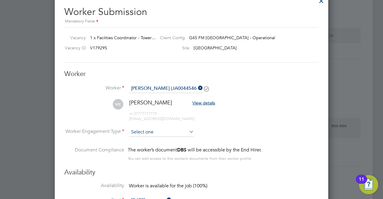
click at [164, 130] on input at bounding box center [161, 132] width 65 height 9
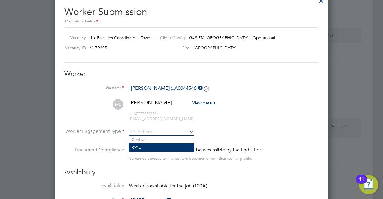
click at [156, 145] on li "PAYE" at bounding box center [161, 147] width 65 height 8
type input "PAYE"
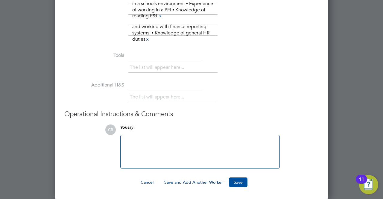
click at [235, 180] on button "Save" at bounding box center [238, 183] width 19 height 10
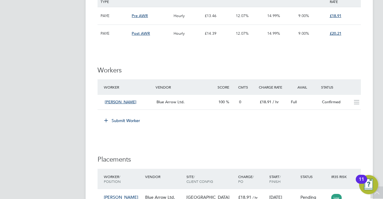
scroll to position [1437, 0]
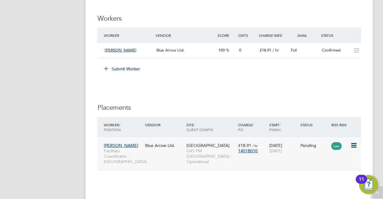
click at [356, 142] on icon at bounding box center [354, 145] width 6 height 7
click at [325, 178] on li "Start" at bounding box center [336, 177] width 43 height 8
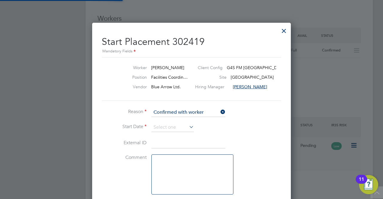
scroll to position [6, 74]
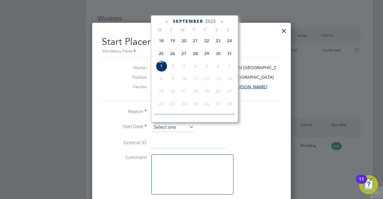
click at [172, 125] on input at bounding box center [172, 127] width 43 height 9
click at [162, 54] on span "25" at bounding box center [161, 53] width 11 height 11
type input "[DATE]"
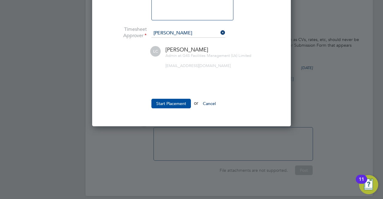
click at [171, 99] on button "Start Placement" at bounding box center [171, 104] width 40 height 10
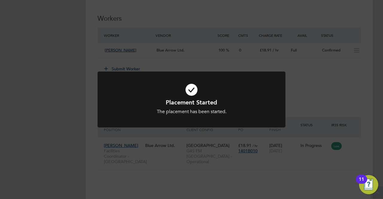
click at [335, 66] on div "Placement Started The placement has been started. Cancel Okay" at bounding box center [191, 99] width 383 height 199
